Goal: Transaction & Acquisition: Subscribe to service/newsletter

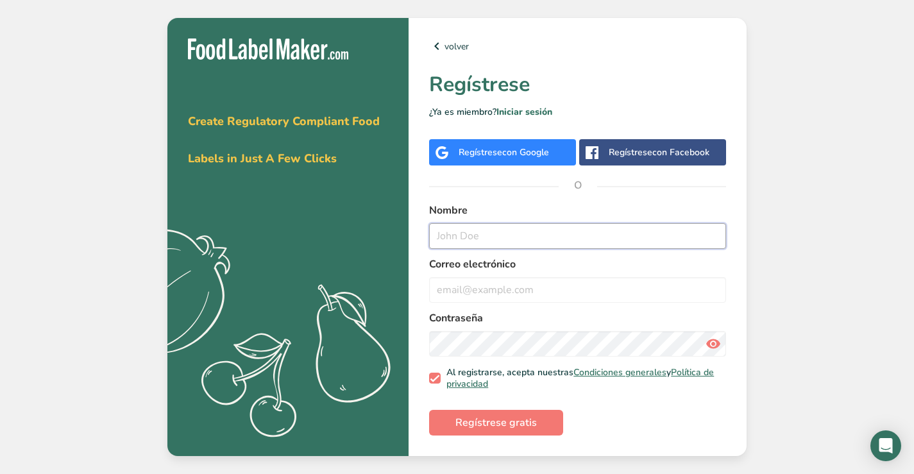
click at [467, 235] on input "text" at bounding box center [577, 236] width 297 height 26
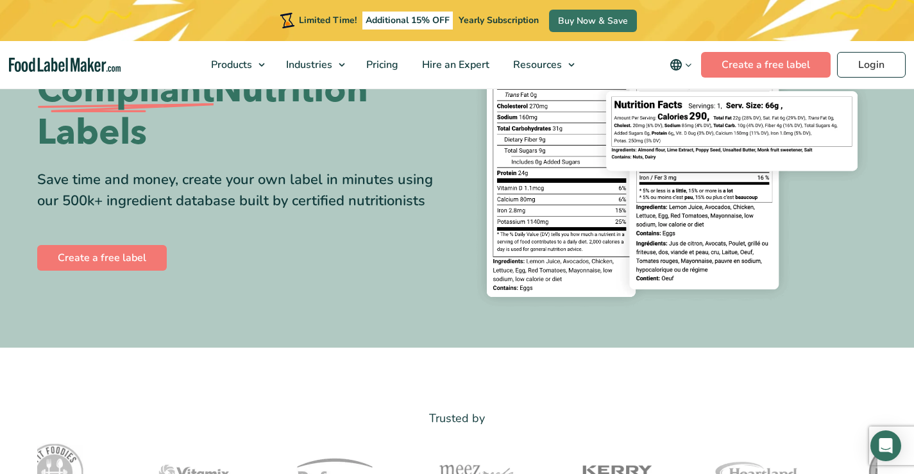
scroll to position [192, 0]
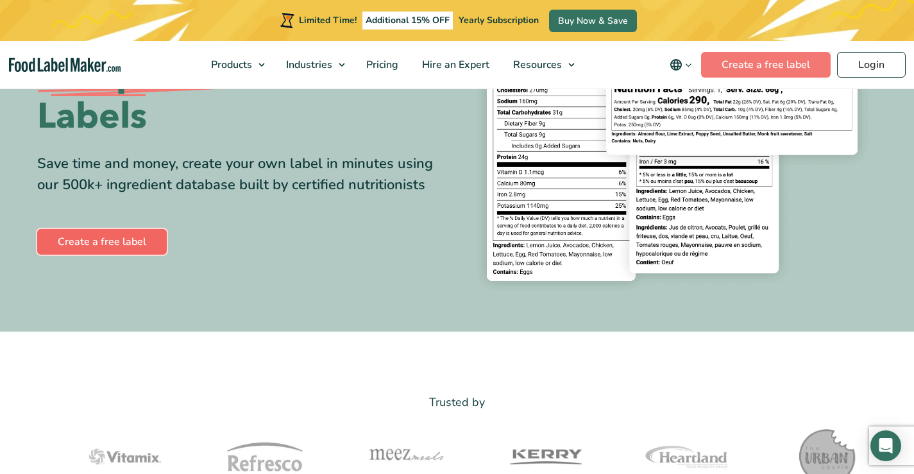
click at [120, 238] on link "Create a free label" at bounding box center [102, 242] width 130 height 26
